Goal: Task Accomplishment & Management: Use online tool/utility

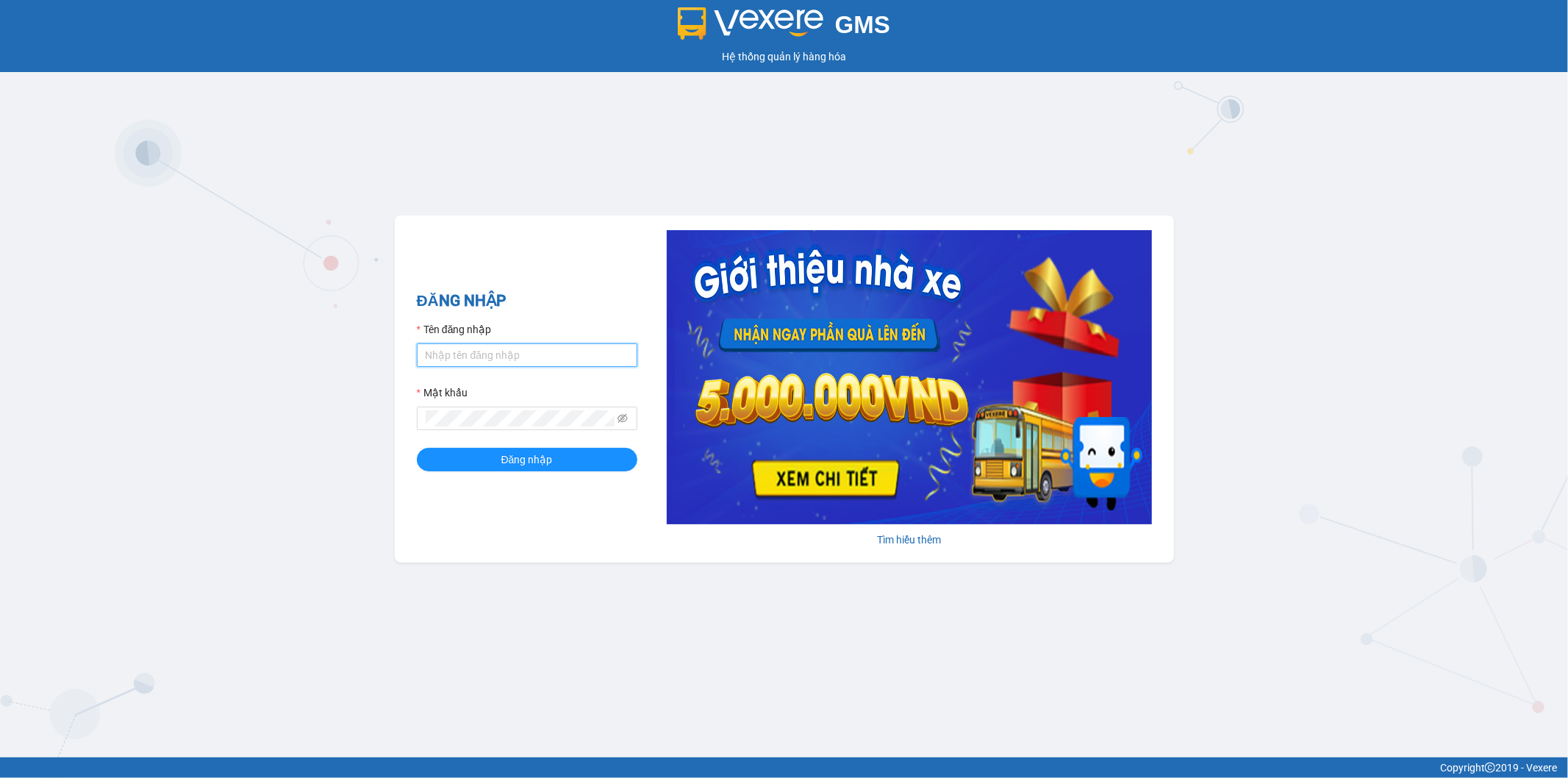
click at [460, 353] on input "Tên đăng nhập" at bounding box center [527, 355] width 220 height 23
type input "vudung.thoidai"
click at [518, 472] on div "ĐĂNG NHẬP Tên đăng nhập vudung.thoidai Mật khẩu Đăng nhập" at bounding box center [527, 389] width 220 height 200
click at [518, 459] on span "Đăng nhập" at bounding box center [527, 459] width 51 height 16
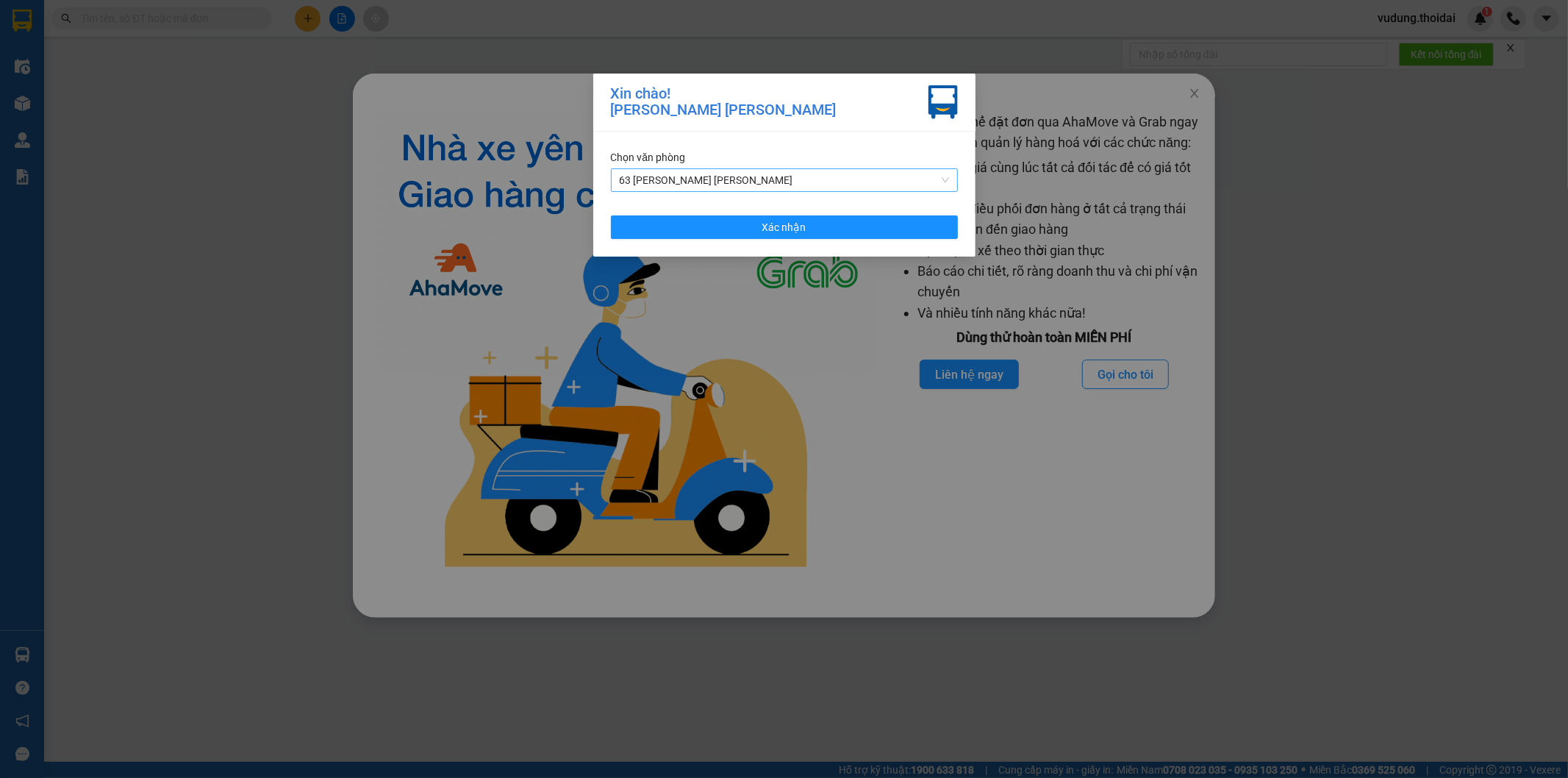
click at [713, 182] on span "63 Trần Quang Tặng" at bounding box center [784, 179] width 329 height 22
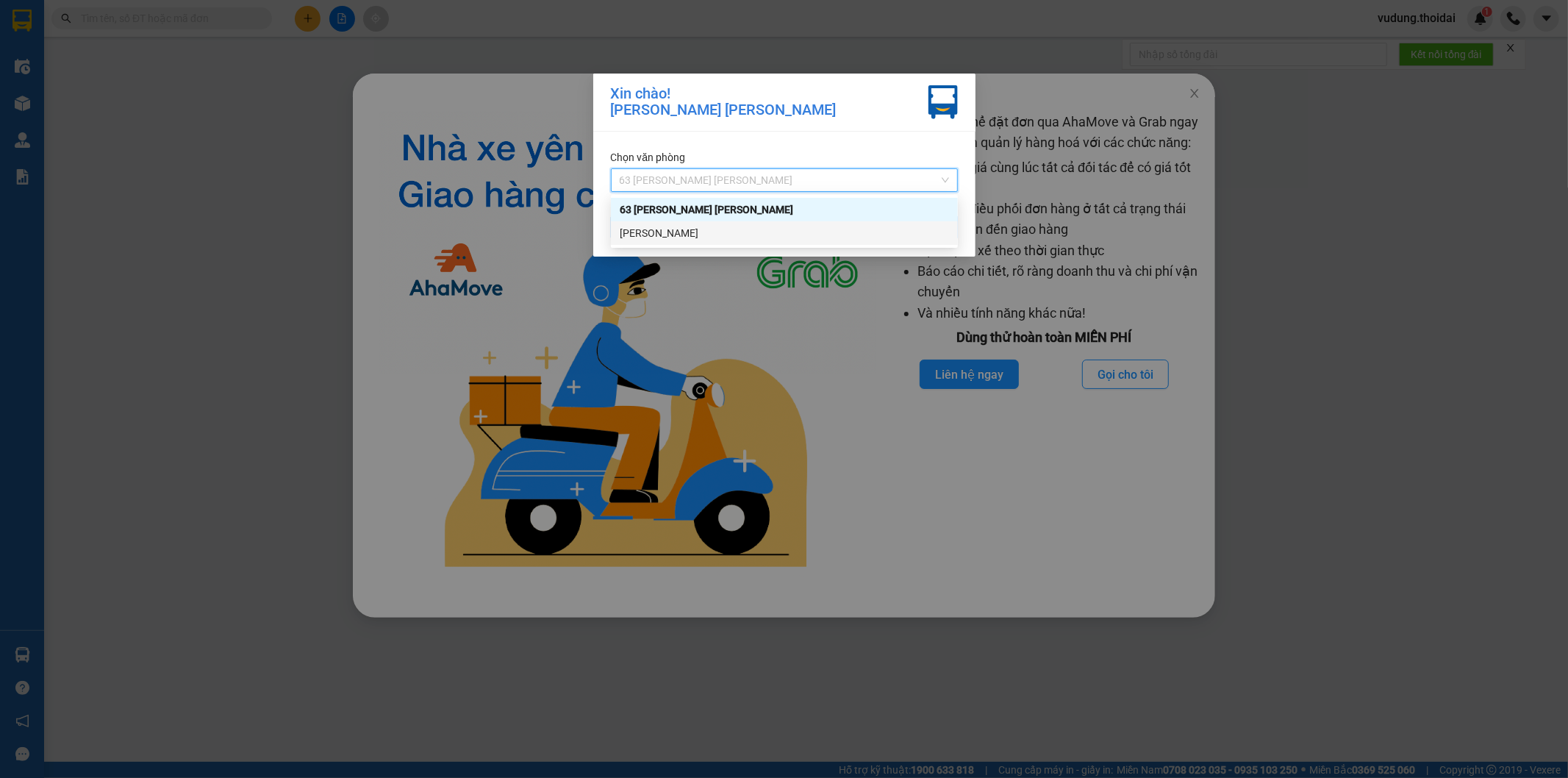
click at [700, 231] on div "Lý Nhân" at bounding box center [784, 232] width 329 height 16
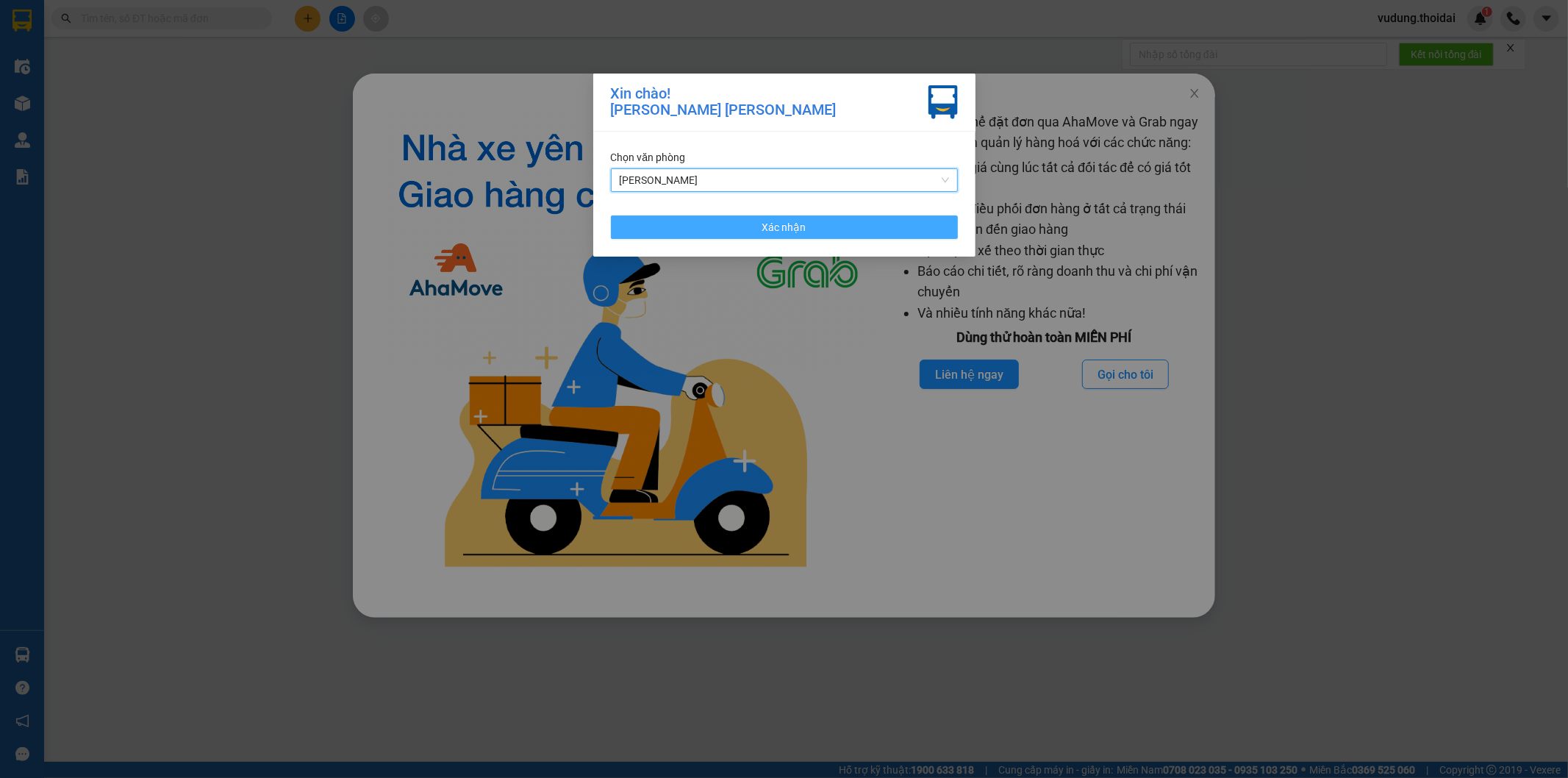
click at [802, 230] on span "Xác nhận" at bounding box center [784, 226] width 44 height 16
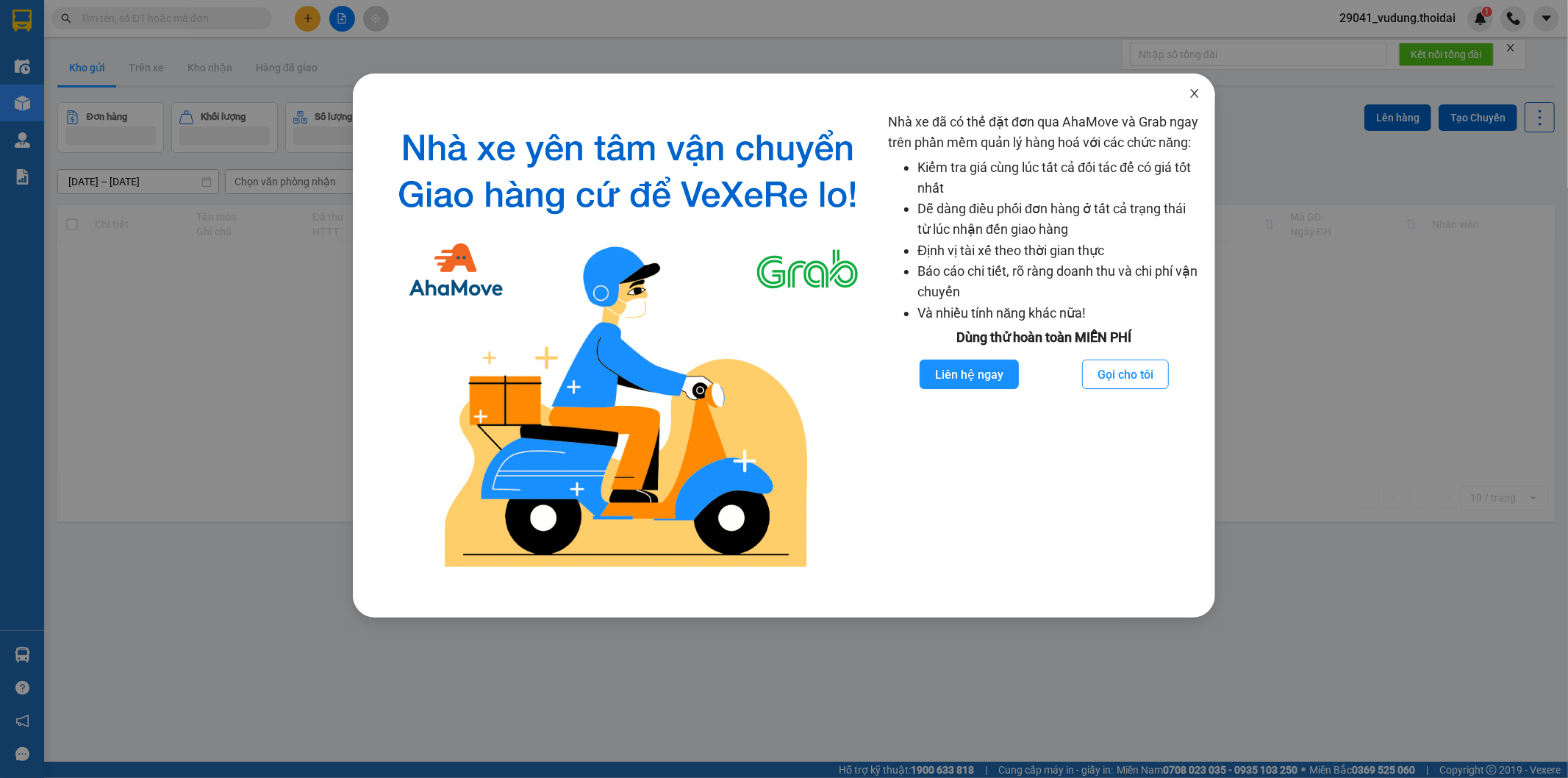
click at [1196, 97] on icon "close" at bounding box center [1193, 94] width 8 height 9
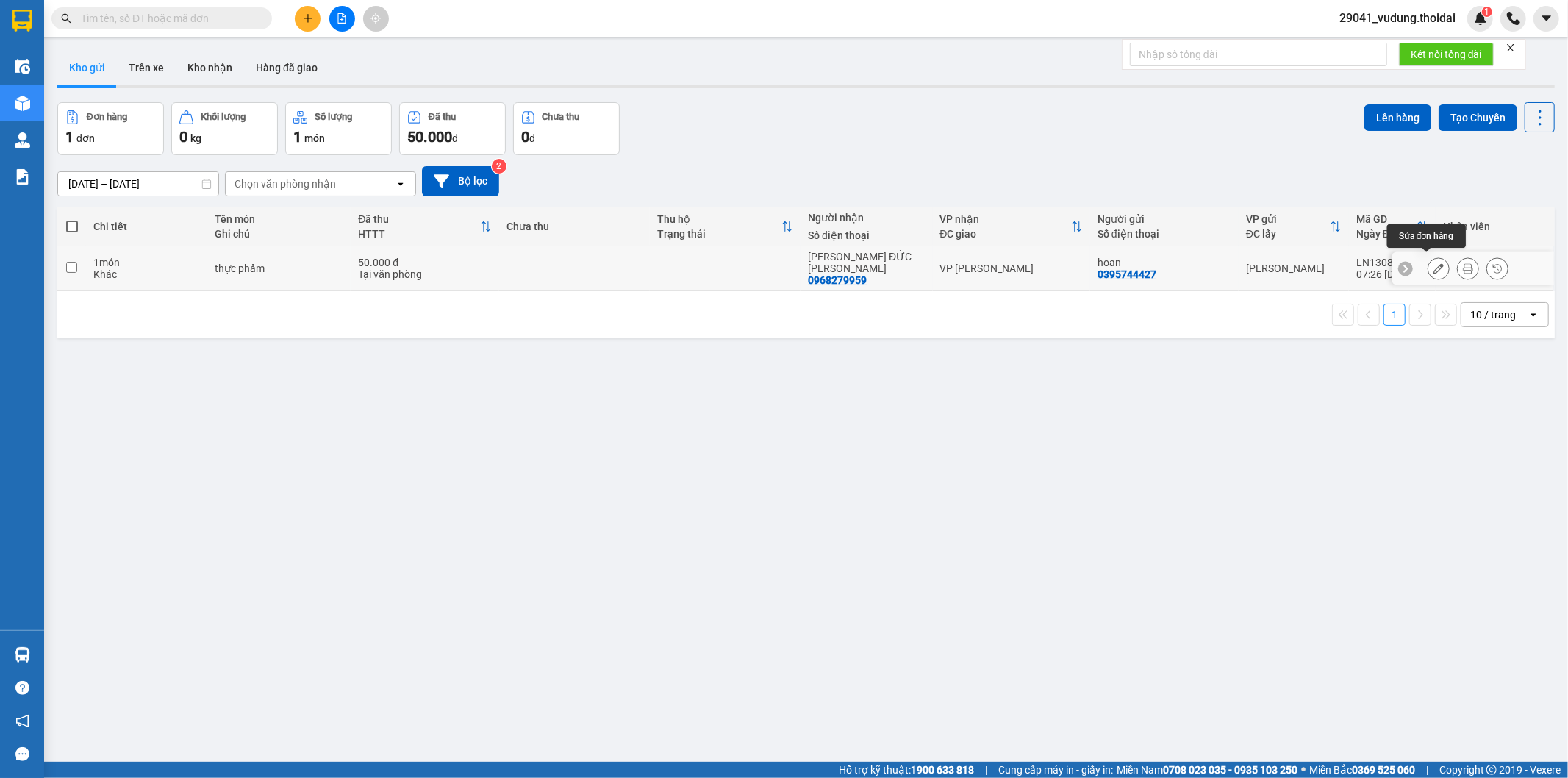
click at [1463, 265] on icon at bounding box center [1468, 269] width 11 height 11
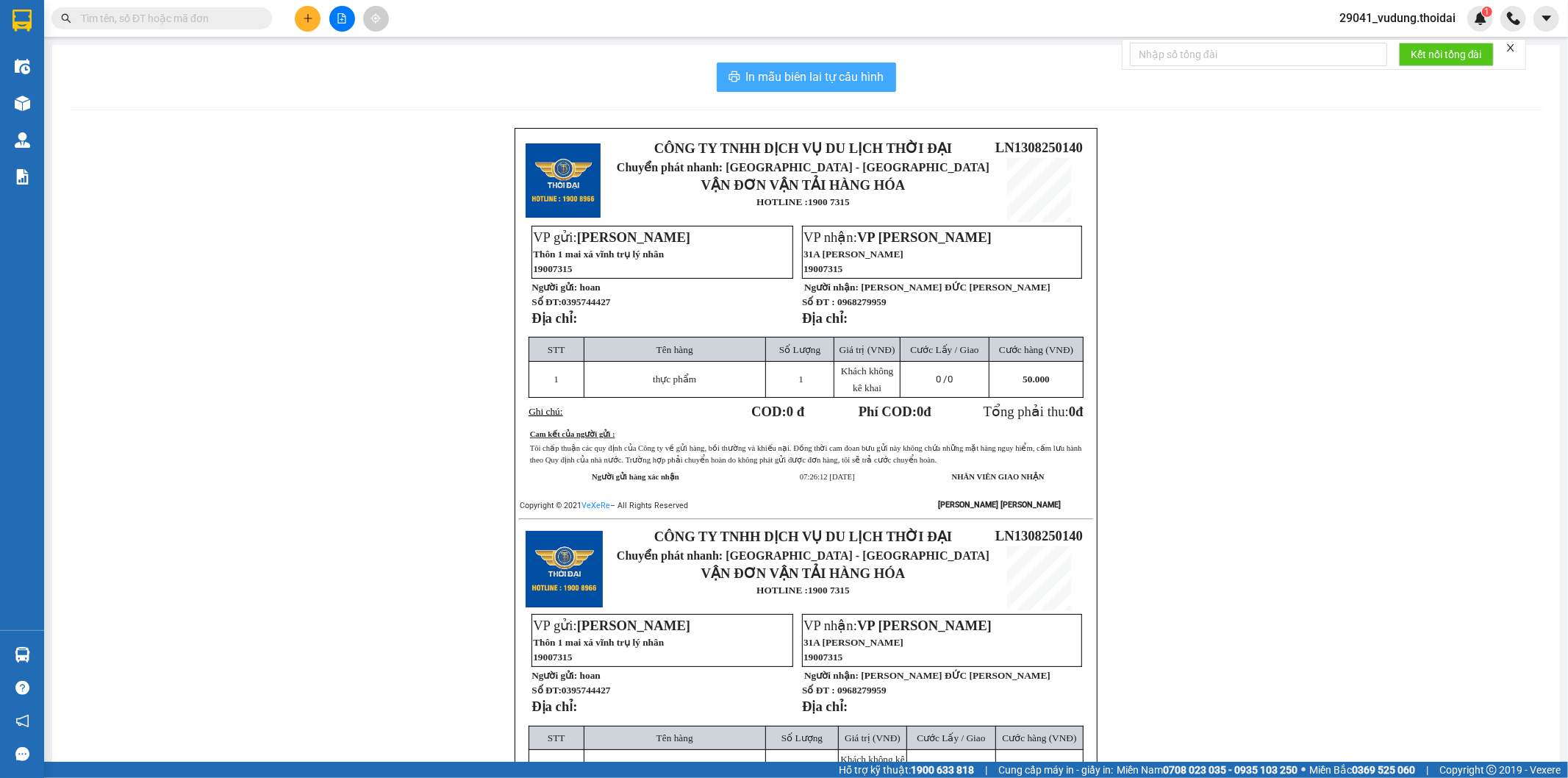
click at [792, 73] on span "In mẫu biên lai tự cấu hình" at bounding box center [815, 76] width 138 height 18
